Goal: Find specific page/section: Find specific page/section

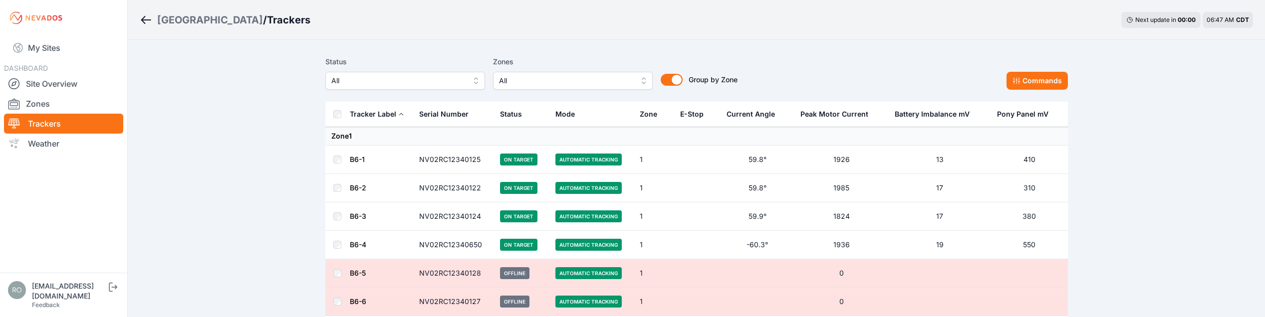
click at [578, 83] on span "All" at bounding box center [566, 81] width 134 height 12
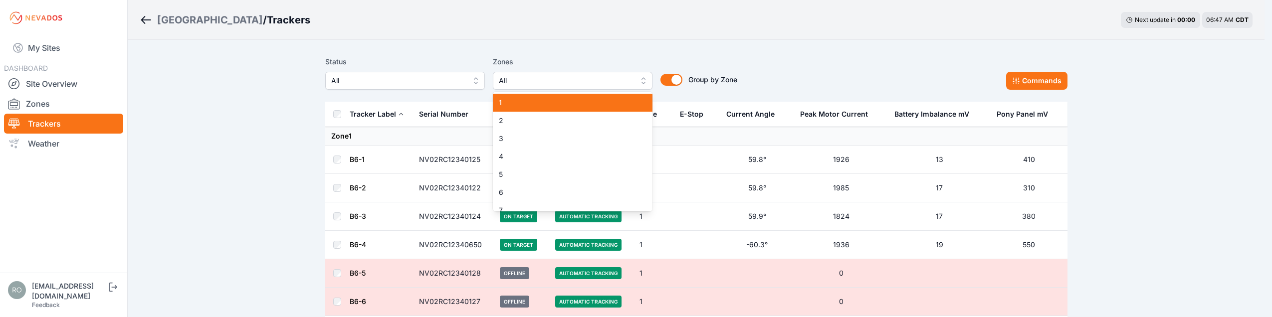
click at [528, 105] on span "1" at bounding box center [567, 103] width 136 height 10
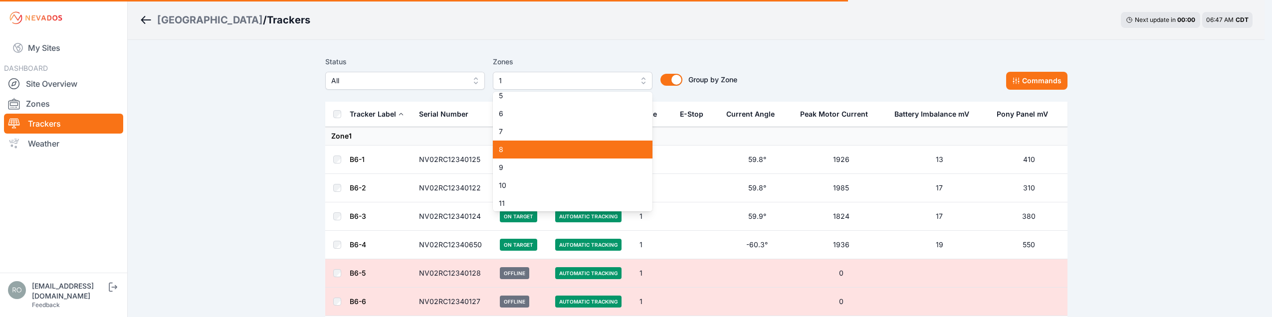
scroll to position [54, 0]
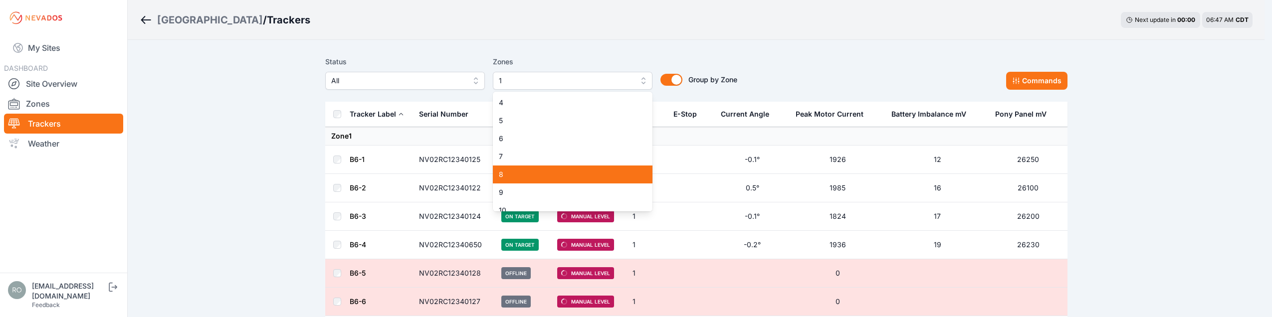
click at [519, 172] on span "8" at bounding box center [567, 175] width 136 height 10
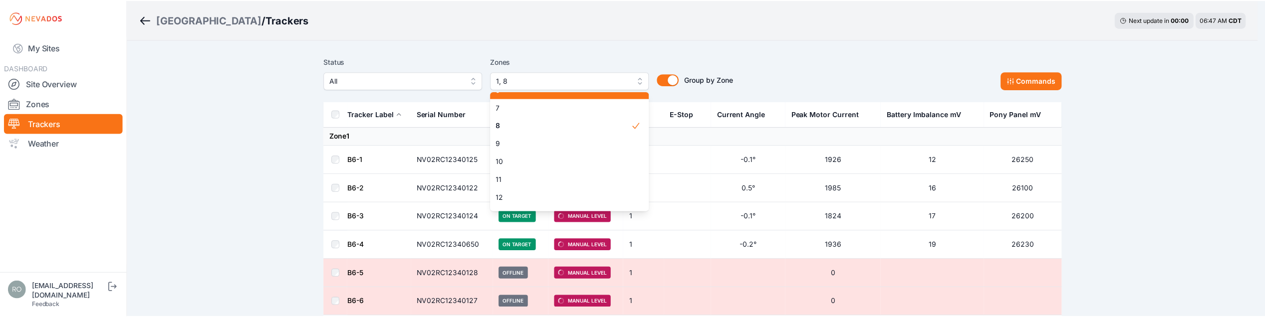
scroll to position [104, 0]
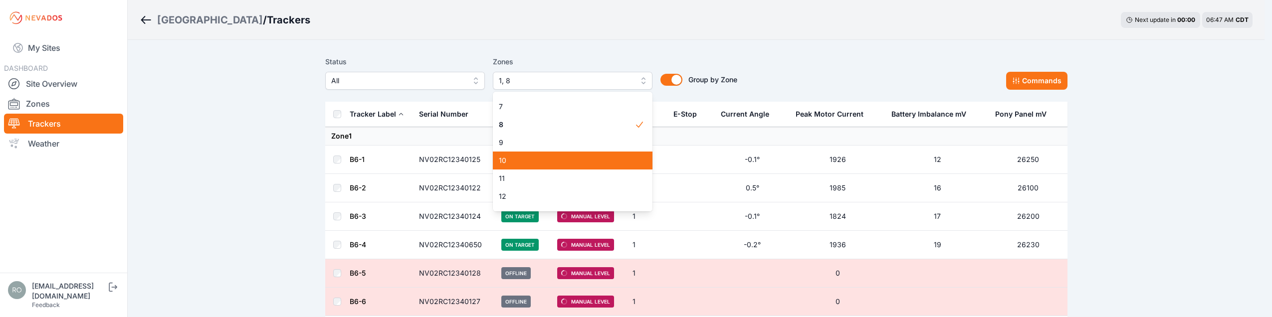
click at [515, 155] on div "10" at bounding box center [573, 161] width 160 height 18
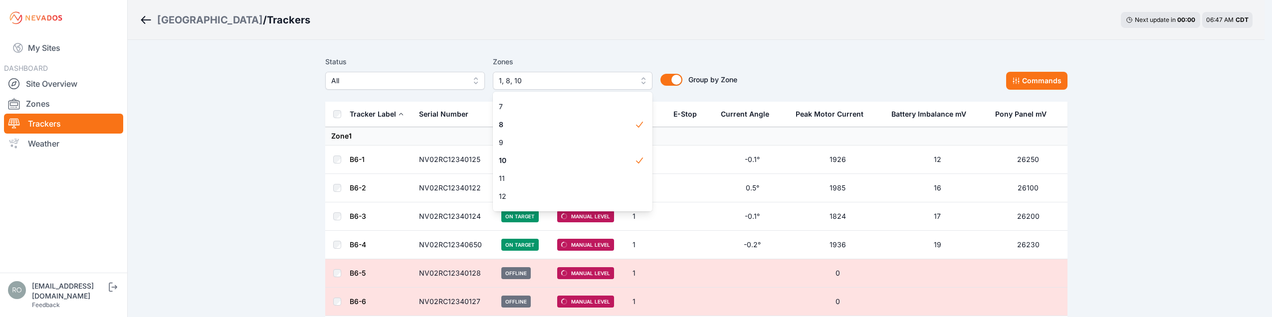
click at [866, 60] on div "Status All Zones 1, 8, 10 1 2 3 4 5 6 7 8 9 10 11 12 13 14 15 Group by Zone Gro…" at bounding box center [696, 73] width 742 height 34
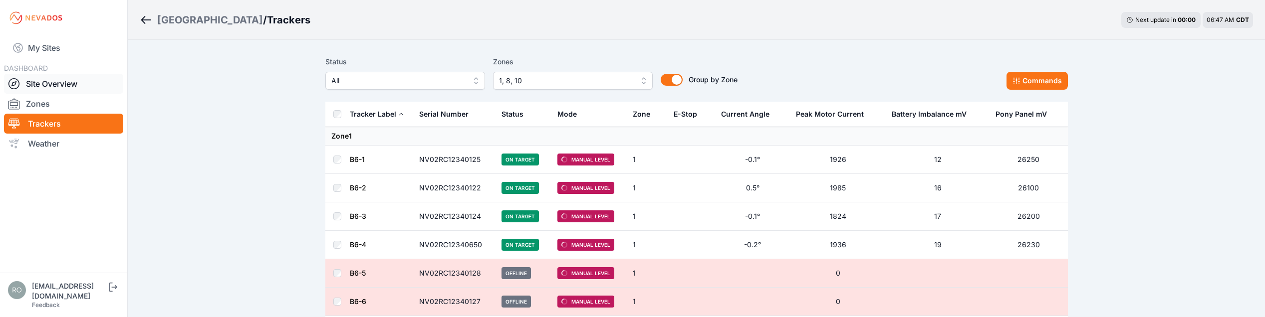
click at [13, 85] on icon at bounding box center [14, 84] width 12 height 12
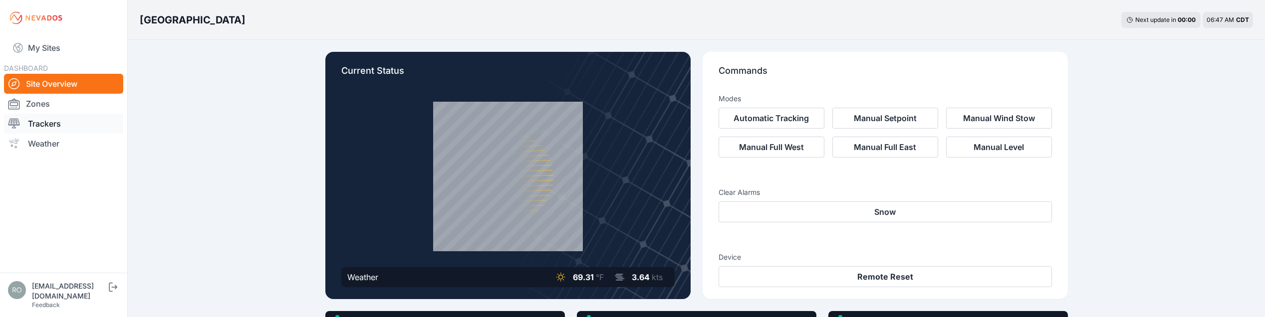
click at [10, 119] on icon at bounding box center [13, 124] width 11 height 10
